Goal: Participate in discussion

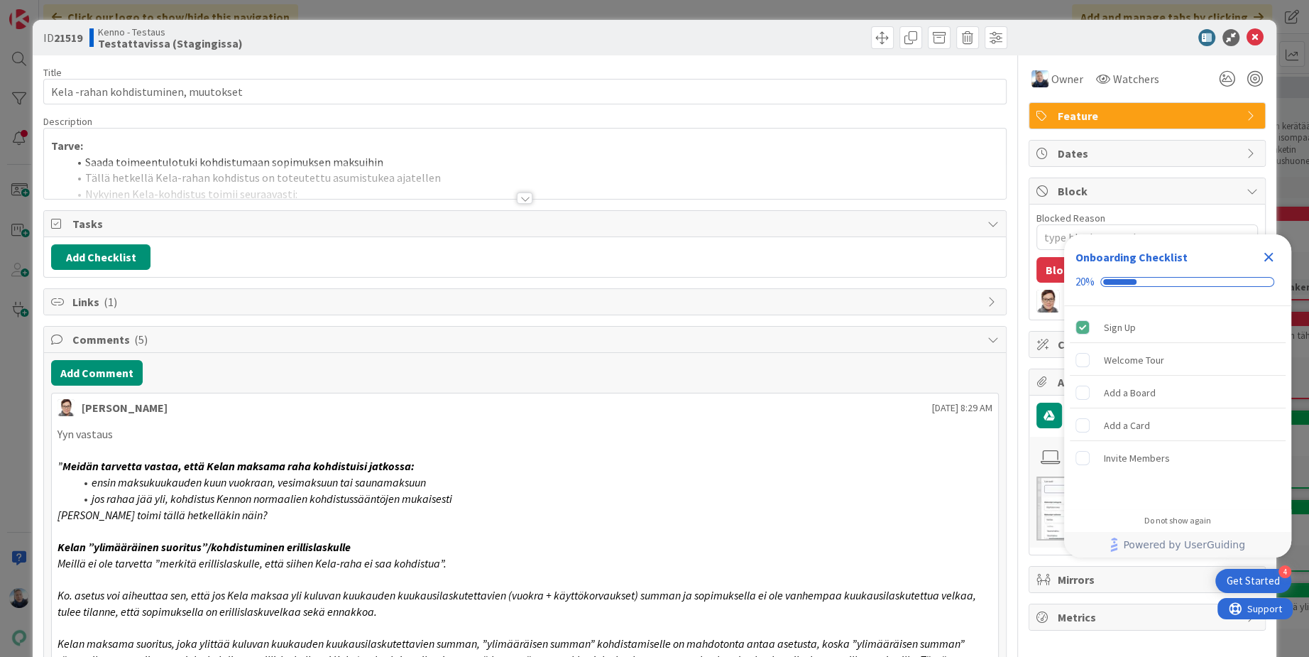
click at [535, 194] on div at bounding box center [525, 181] width 962 height 36
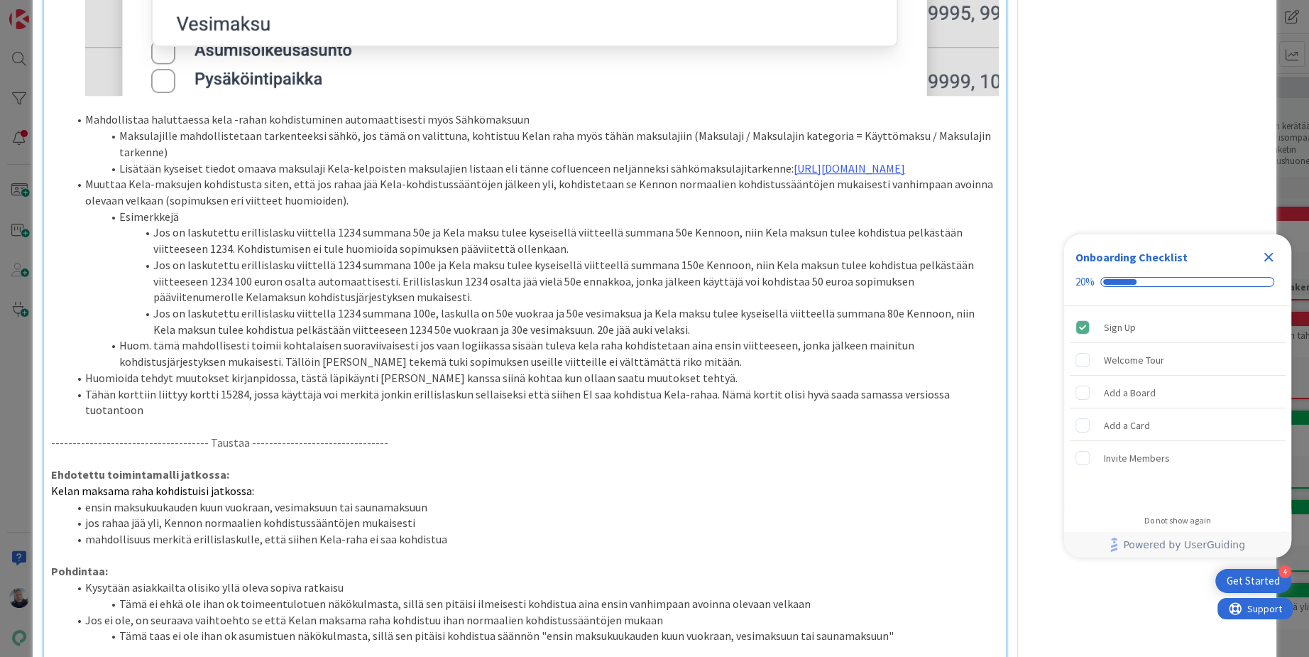
scroll to position [1024, 0]
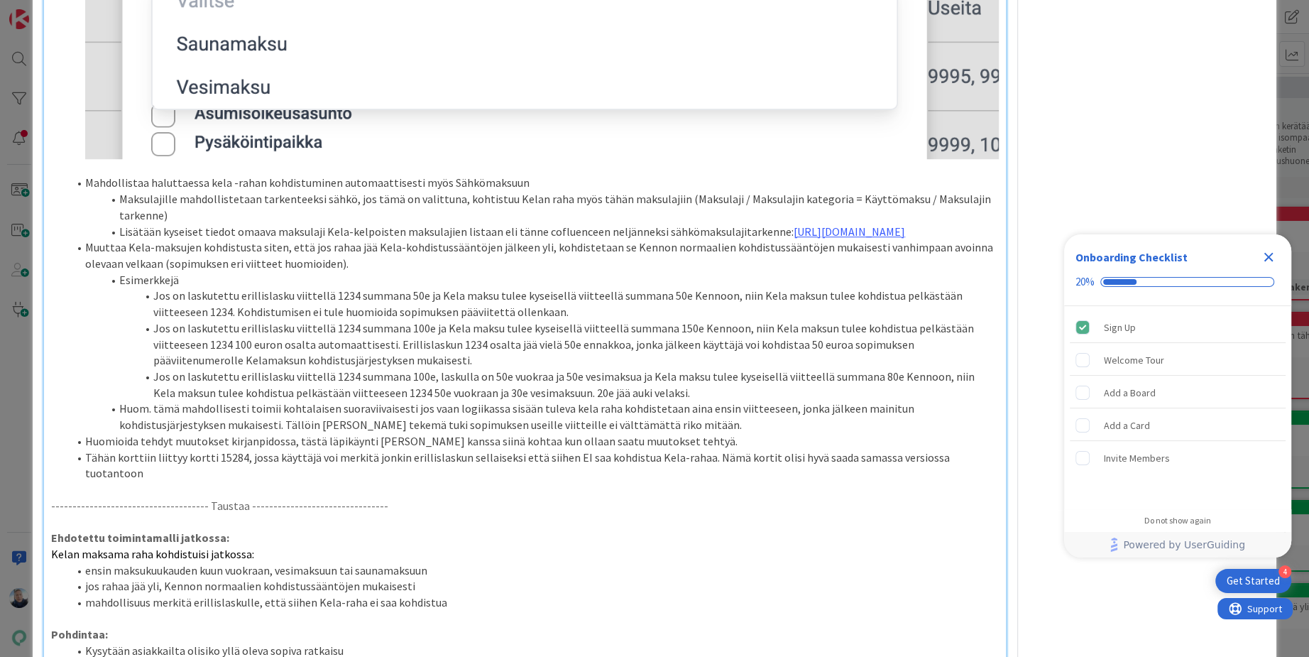
type textarea "x"
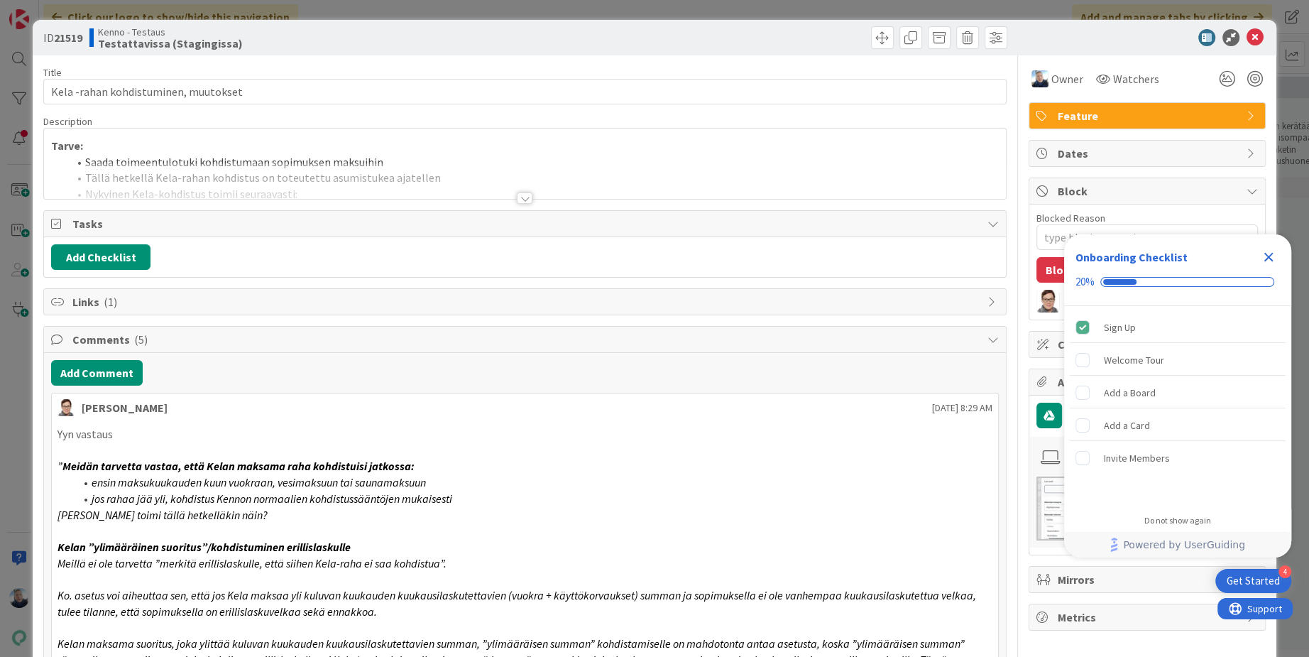
click at [514, 194] on div at bounding box center [525, 181] width 962 height 36
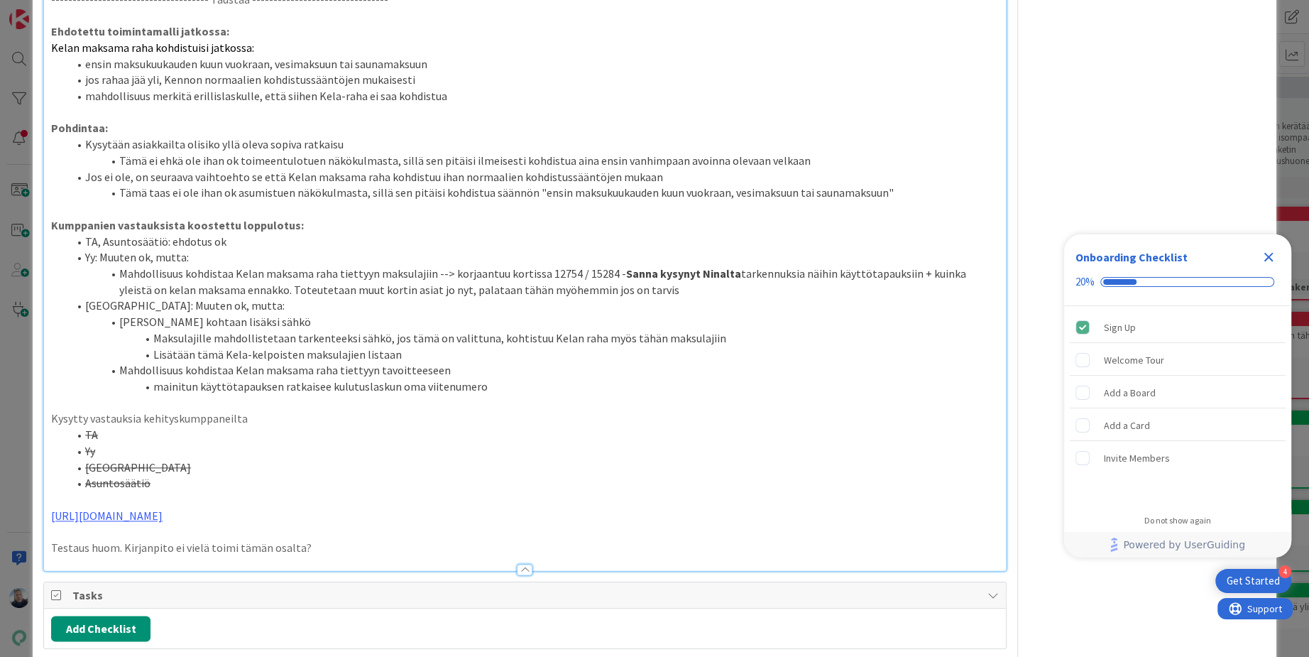
scroll to position [1446, 0]
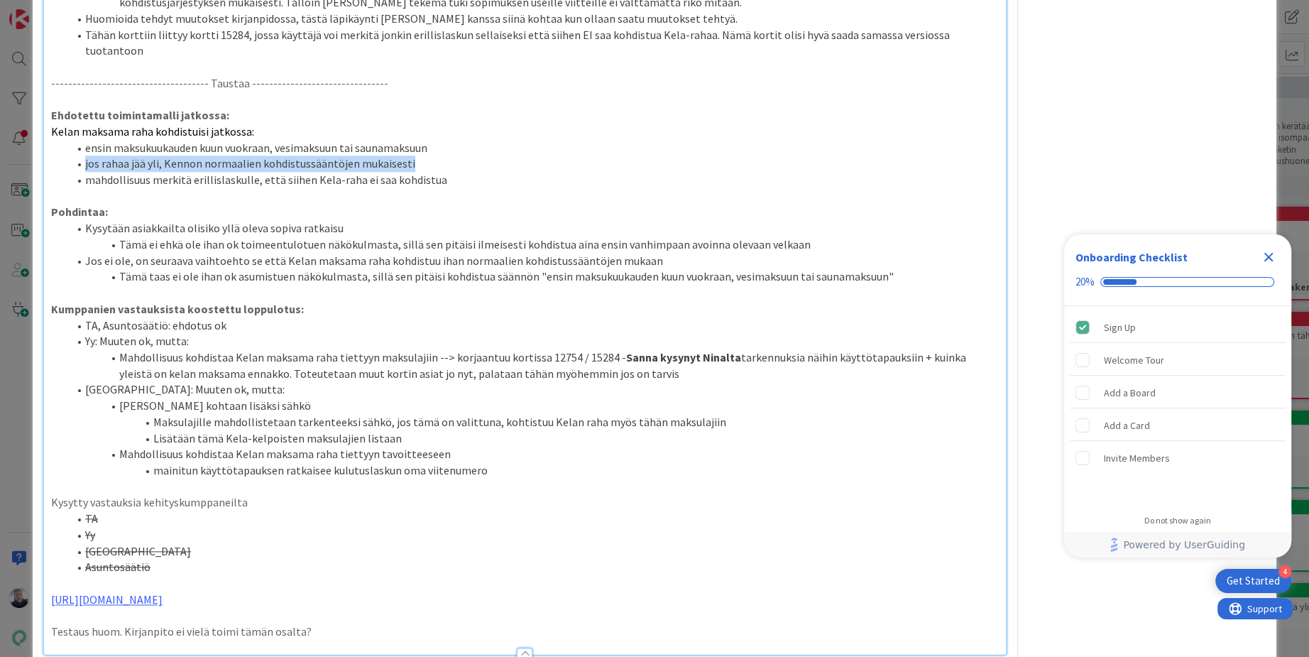
drag, startPoint x: 408, startPoint y: 162, endPoint x: 84, endPoint y: 165, distance: 323.7
click at [84, 165] on li "jos rahaa jää yli, Kennon normaalien kohdistussääntöjen mukaisesti" at bounding box center [533, 163] width 931 height 16
copy span "jos rahaa jää yli, Kennon normaalien kohdistussääntöjen mukaisesti"
type textarea "x"
